Goal: Task Accomplishment & Management: Manage account settings

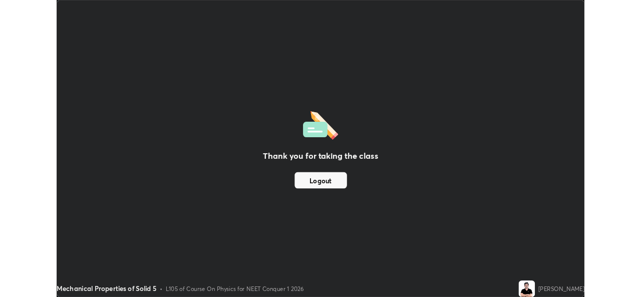
scroll to position [361, 641]
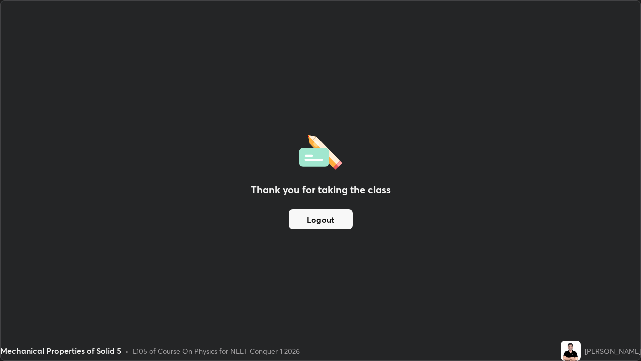
click at [581, 348] on img at bounding box center [571, 351] width 20 height 20
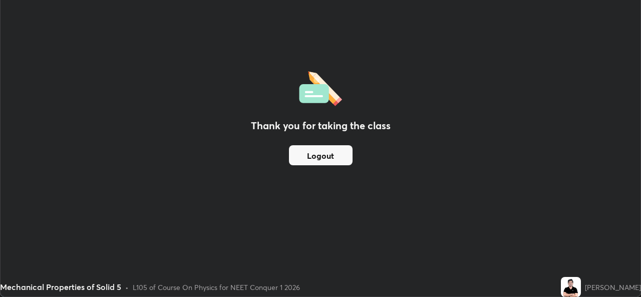
scroll to position [49805, 49461]
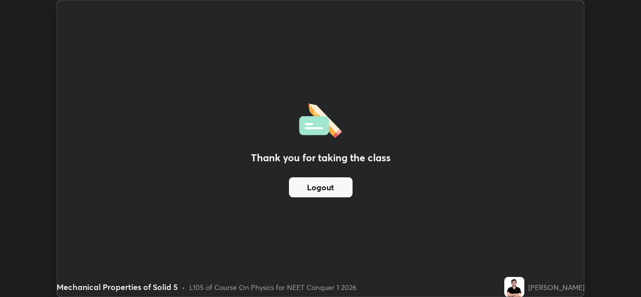
click at [414, 102] on div "Thank you for taking the class Logout" at bounding box center [320, 149] width 527 height 296
click at [326, 195] on button "Logout" at bounding box center [321, 187] width 64 height 20
click at [530, 143] on div "Thank you for taking the class Logout" at bounding box center [320, 149] width 527 height 296
click at [329, 188] on button "Logout" at bounding box center [321, 187] width 64 height 20
click at [326, 188] on button "Logout" at bounding box center [321, 187] width 64 height 20
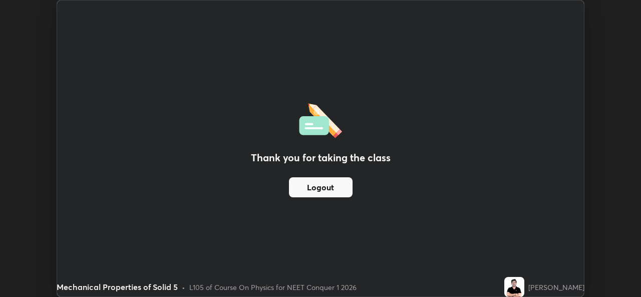
click at [336, 188] on button "Logout" at bounding box center [321, 187] width 64 height 20
click at [324, 185] on button "Logout" at bounding box center [321, 187] width 64 height 20
click at [524, 135] on div "Thank you for taking the class Logout" at bounding box center [320, 149] width 527 height 296
click at [539, 38] on div "Thank you for taking the class Logout" at bounding box center [320, 149] width 527 height 296
